Goal: Task Accomplishment & Management: Use online tool/utility

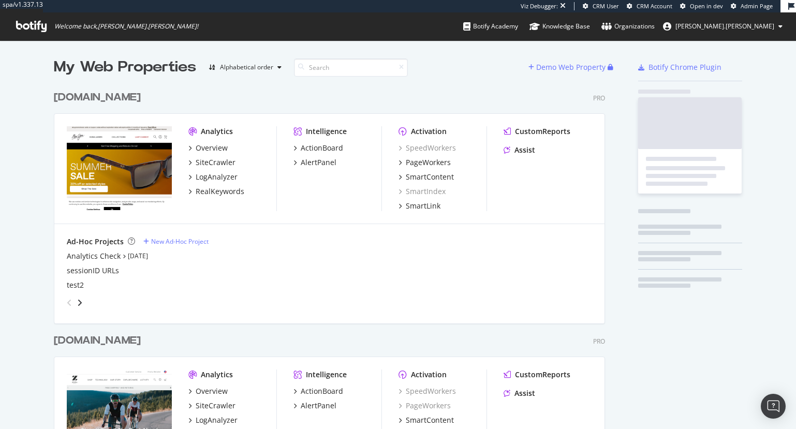
scroll to position [419, 554]
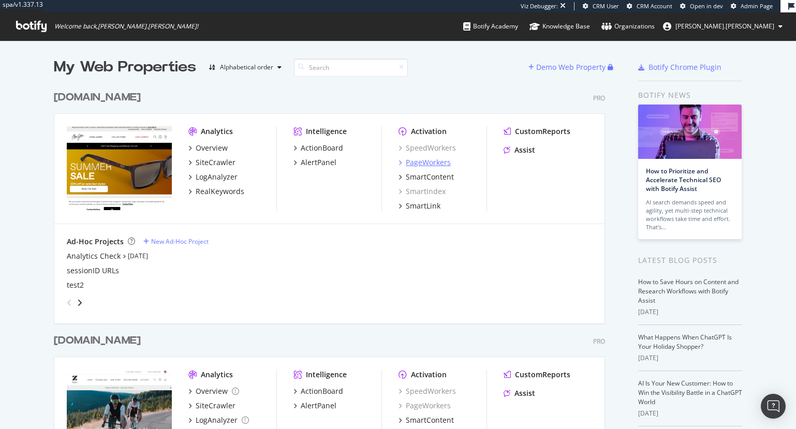
click at [422, 164] on div "PageWorkers" at bounding box center [428, 162] width 45 height 10
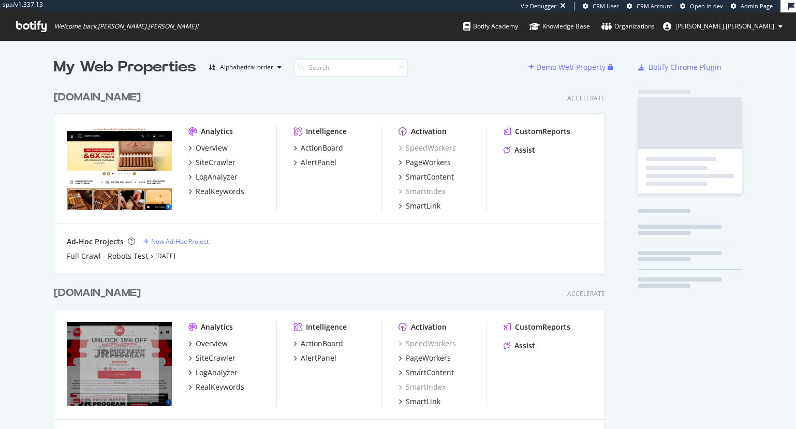
scroll to position [372, 554]
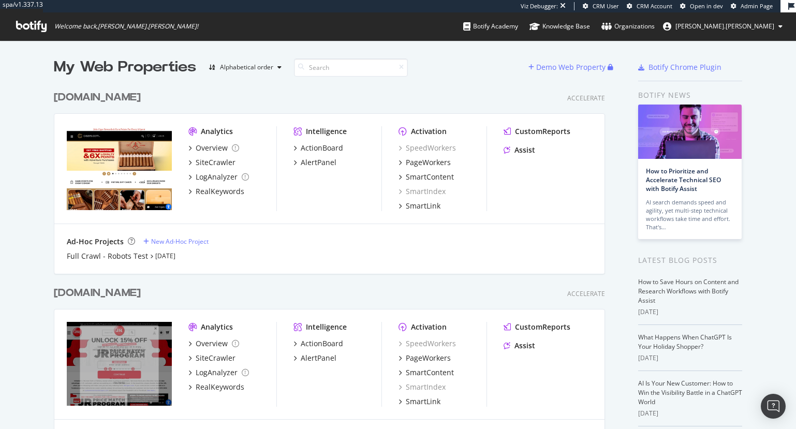
click at [87, 97] on div "[DOMAIN_NAME]" at bounding box center [97, 97] width 87 height 15
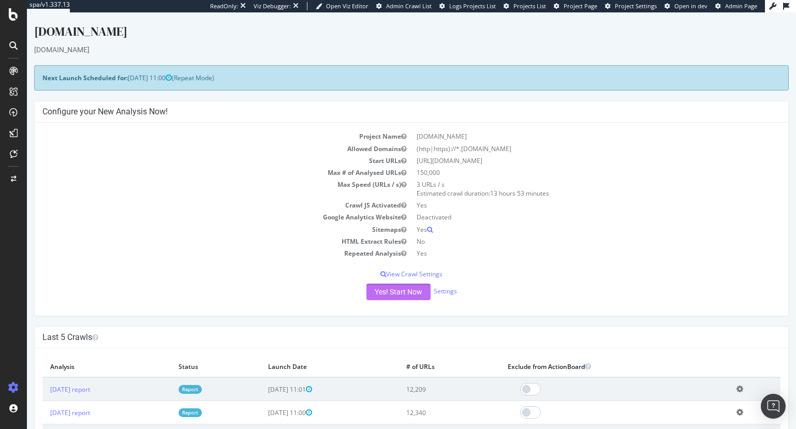
click at [379, 289] on button "Yes! Start Now" at bounding box center [399, 292] width 64 height 17
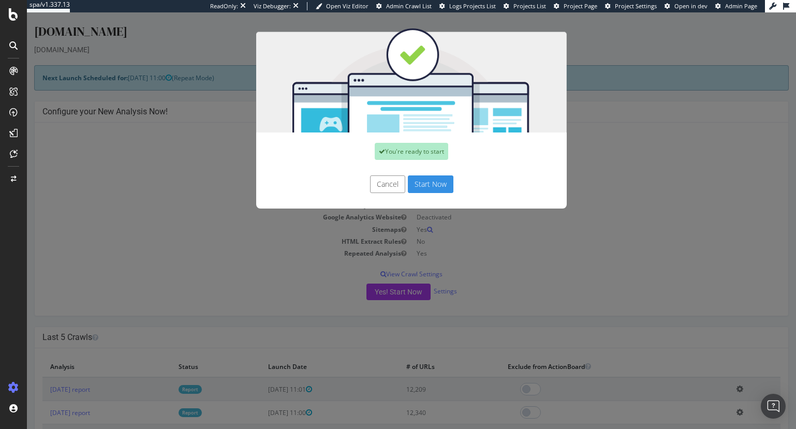
click at [423, 188] on button "Start Now" at bounding box center [431, 184] width 46 height 18
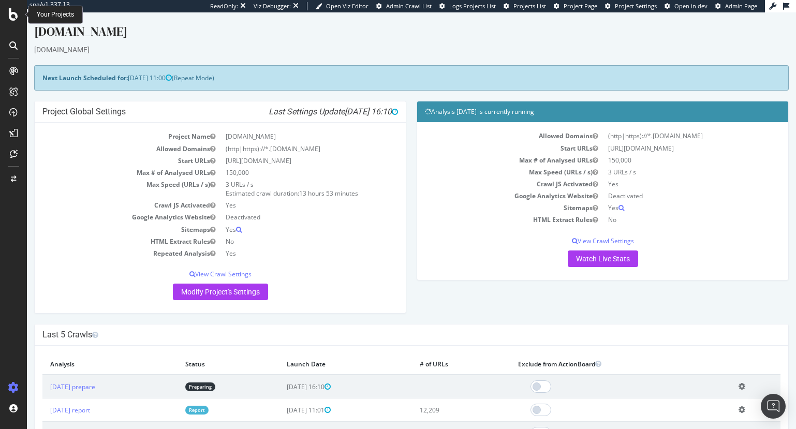
click at [55, 34] on div "[DOMAIN_NAME]" at bounding box center [411, 34] width 755 height 22
click at [13, 16] on icon at bounding box center [13, 14] width 9 height 12
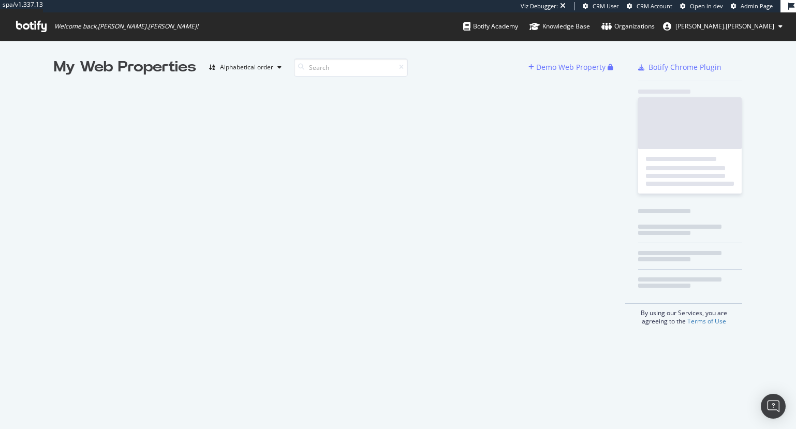
scroll to position [424, 786]
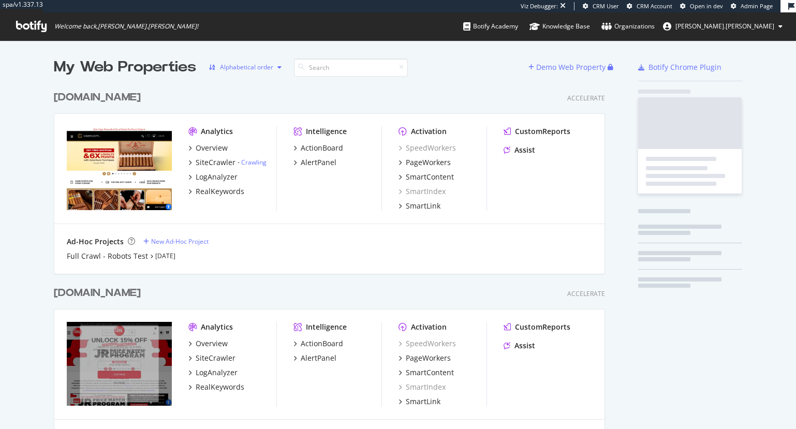
scroll to position [372, 554]
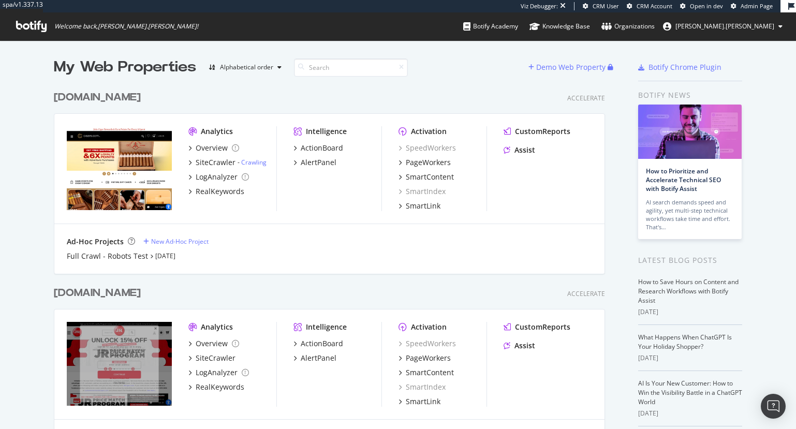
click at [92, 291] on div "[DOMAIN_NAME]" at bounding box center [97, 293] width 87 height 15
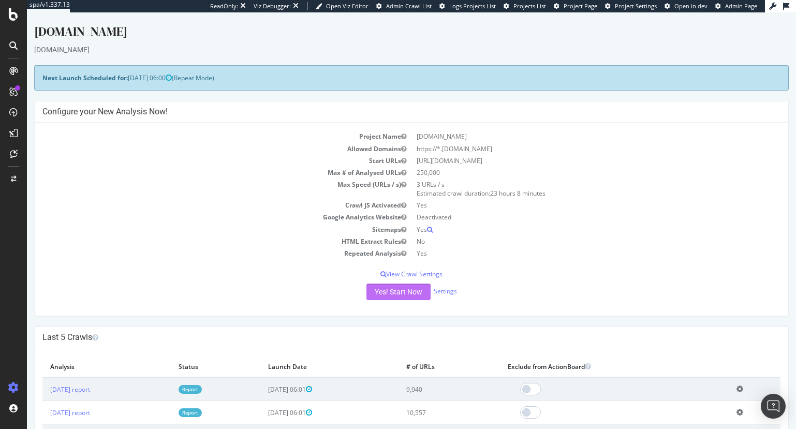
click at [388, 292] on button "Yes! Start Now" at bounding box center [399, 292] width 64 height 17
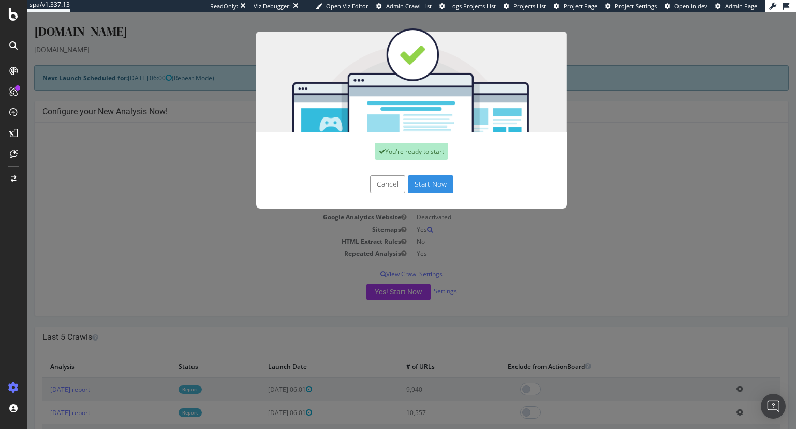
click at [431, 182] on button "Start Now" at bounding box center [431, 184] width 46 height 18
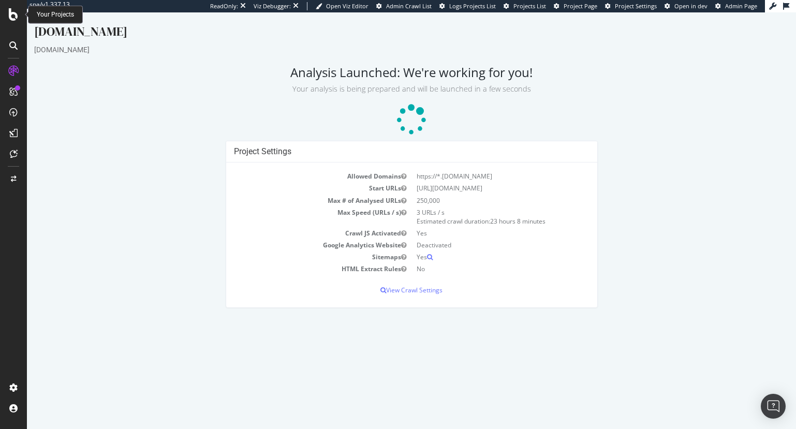
click at [15, 17] on icon at bounding box center [13, 14] width 9 height 12
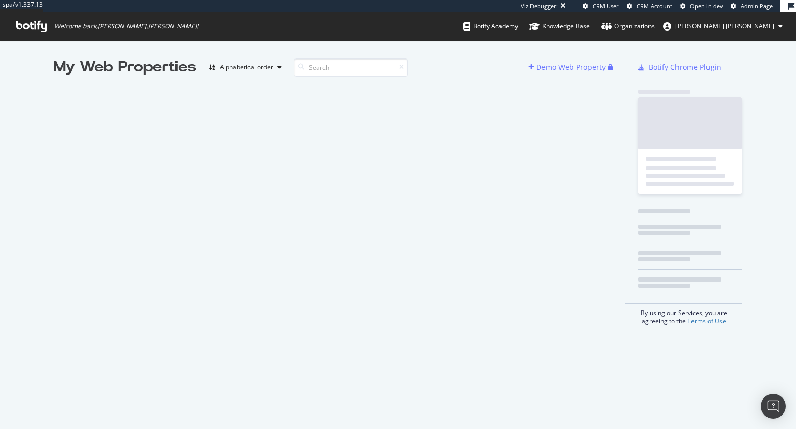
scroll to position [424, 786]
